Goal: Task Accomplishment & Management: Use online tool/utility

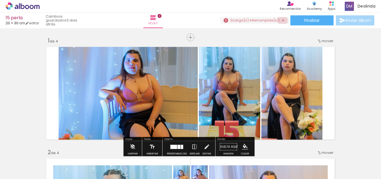
click at [280, 20] on iron-icon at bounding box center [283, 20] width 7 height 7
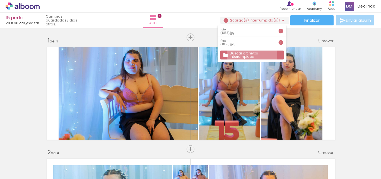
click at [0, 0] on slot "Buscar archivos interrumpidos" at bounding box center [0, 0] width 0 height 0
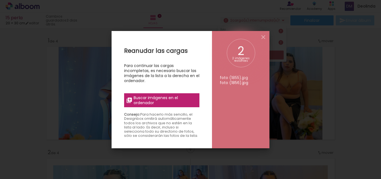
click at [148, 100] on span "Buscar imágenes en el ordenador" at bounding box center [164, 100] width 62 height 10
click at [0, 0] on input "file" at bounding box center [0, 0] width 0 height 0
click at [142, 101] on span "Buscar imágenes en el ordenador" at bounding box center [164, 100] width 62 height 10
click at [0, 0] on input "file" at bounding box center [0, 0] width 0 height 0
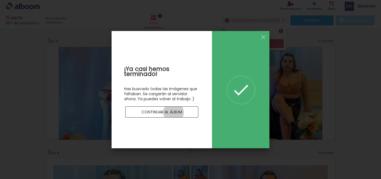
click at [0, 0] on slot "Continuar al álbum" at bounding box center [0, 0] width 0 height 0
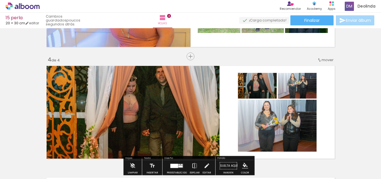
scroll to position [307, 0]
